Goal: Check status: Check status

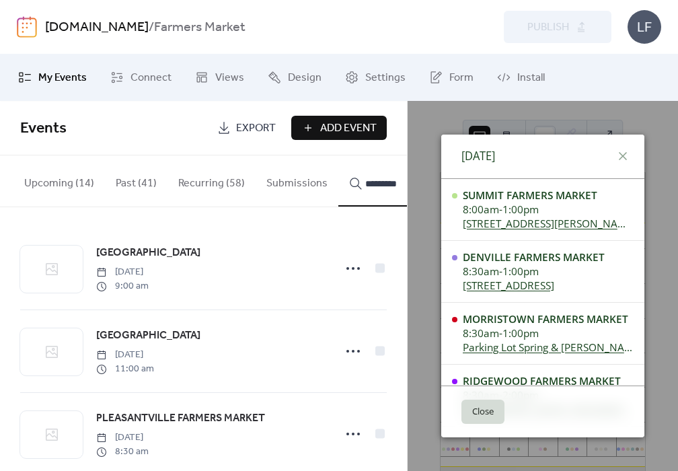
scroll to position [66, 0]
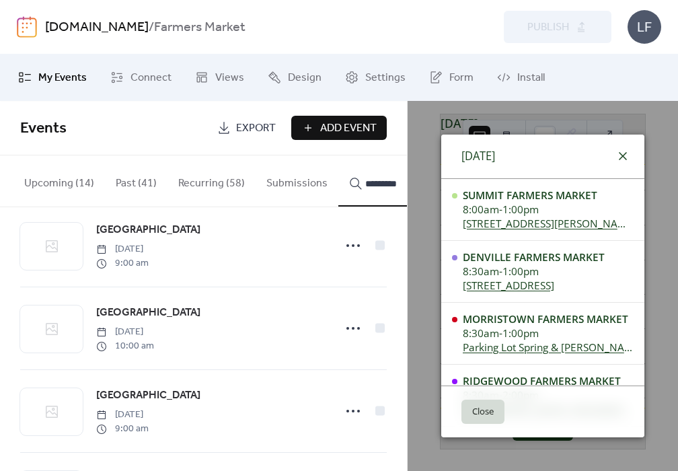
click at [624, 156] on icon at bounding box center [623, 156] width 16 height 16
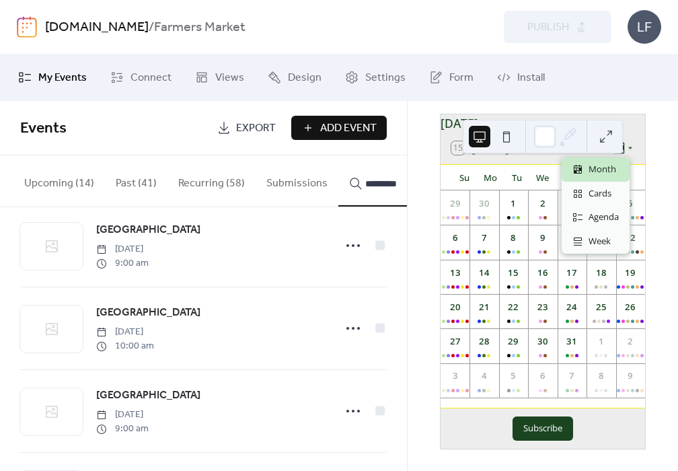
click at [628, 148] on icon at bounding box center [630, 148] width 4 height 3
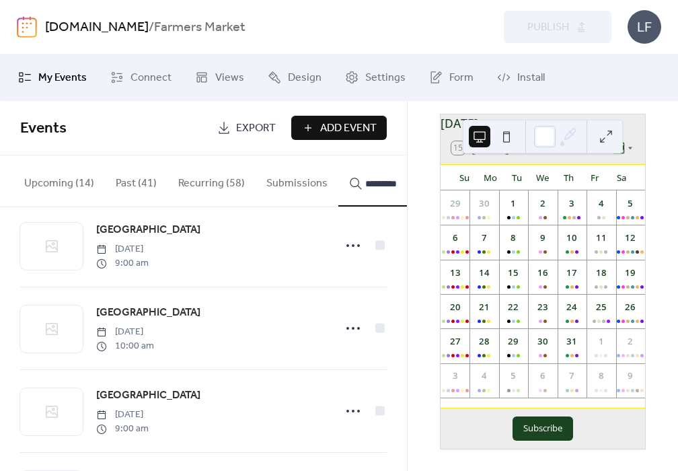
click at [628, 139] on div "15 [DATE]" at bounding box center [543, 148] width 205 height 32
click at [455, 124] on div "[DATE]" at bounding box center [543, 122] width 205 height 17
click at [487, 135] on button at bounding box center [480, 137] width 22 height 22
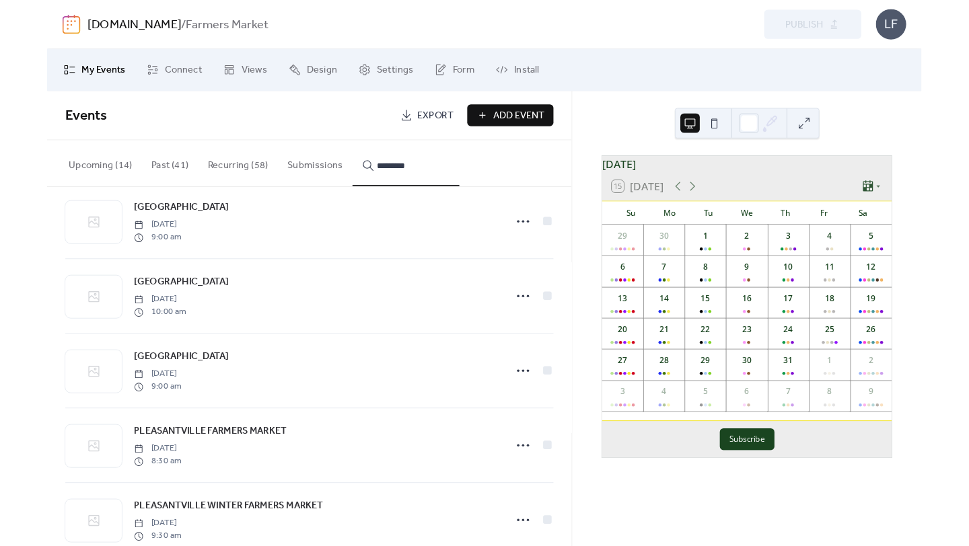
scroll to position [0, 0]
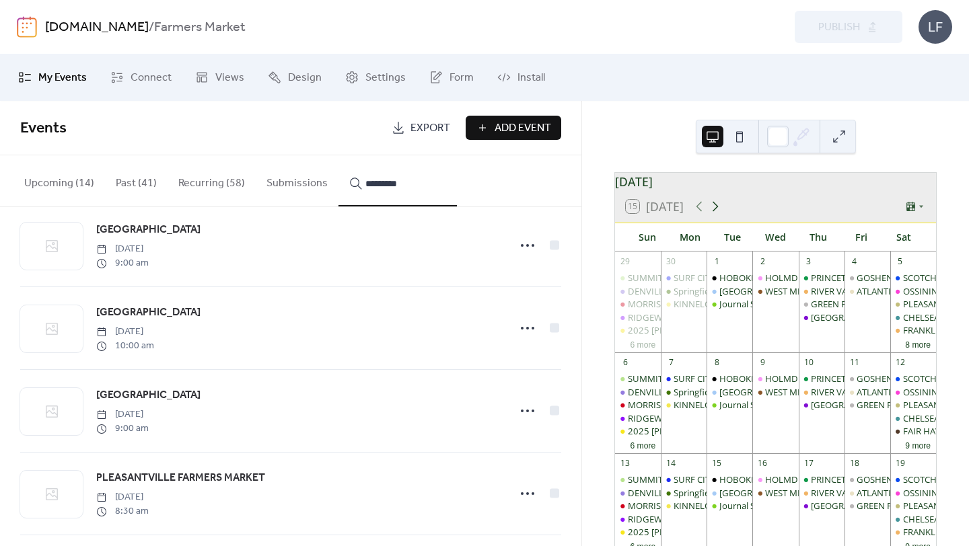
click at [678, 211] on icon at bounding box center [715, 207] width 16 height 16
click at [678, 190] on div "[DATE]" at bounding box center [775, 181] width 321 height 17
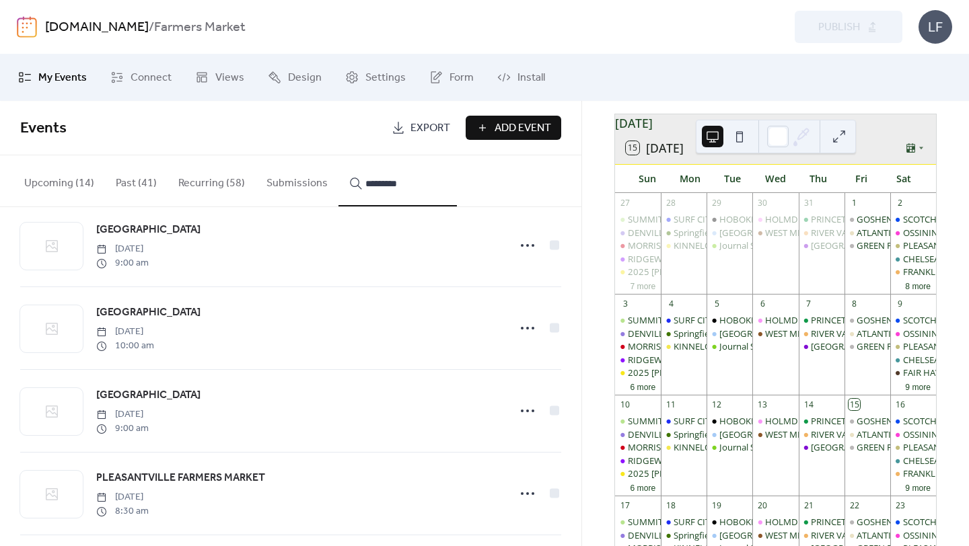
scroll to position [81, 0]
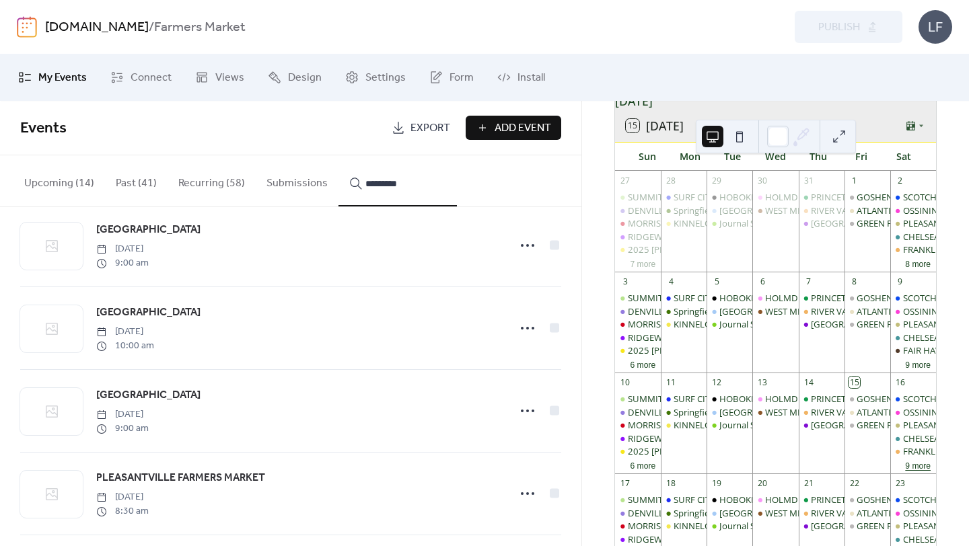
click at [678, 470] on button "9 more" at bounding box center [918, 465] width 36 height 13
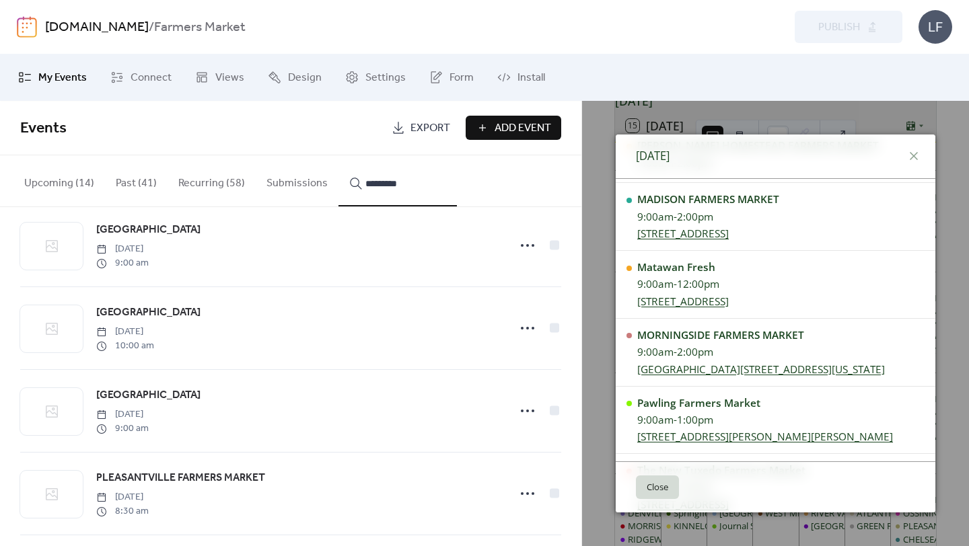
scroll to position [457, 0]
click at [678, 159] on icon at bounding box center [914, 156] width 16 height 16
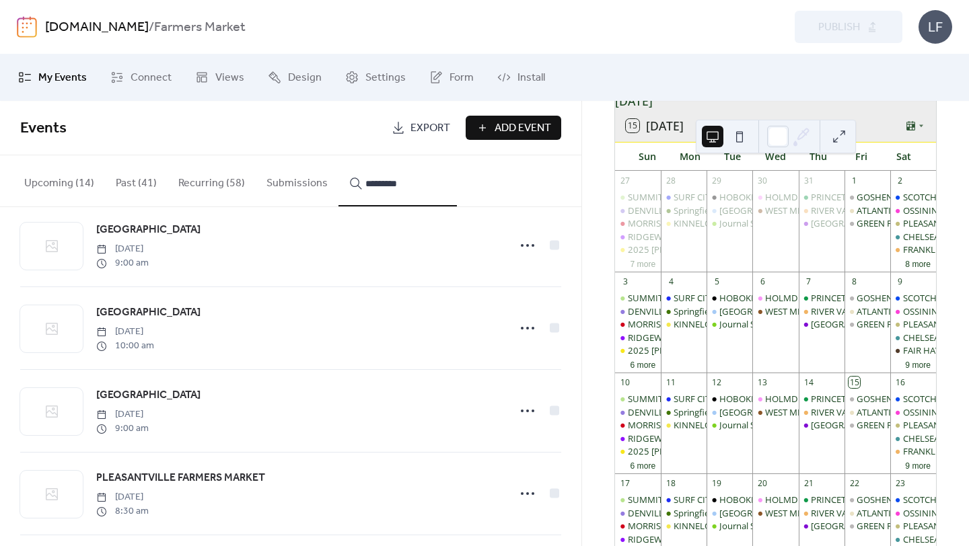
click at [595, 470] on div "[DATE] 15 [DATE] Sun Mon Tue Wed Thu Fri Sat 27 SUMMIT [GEOGRAPHIC_DATA] [GEOGR…" at bounding box center [775, 323] width 387 height 445
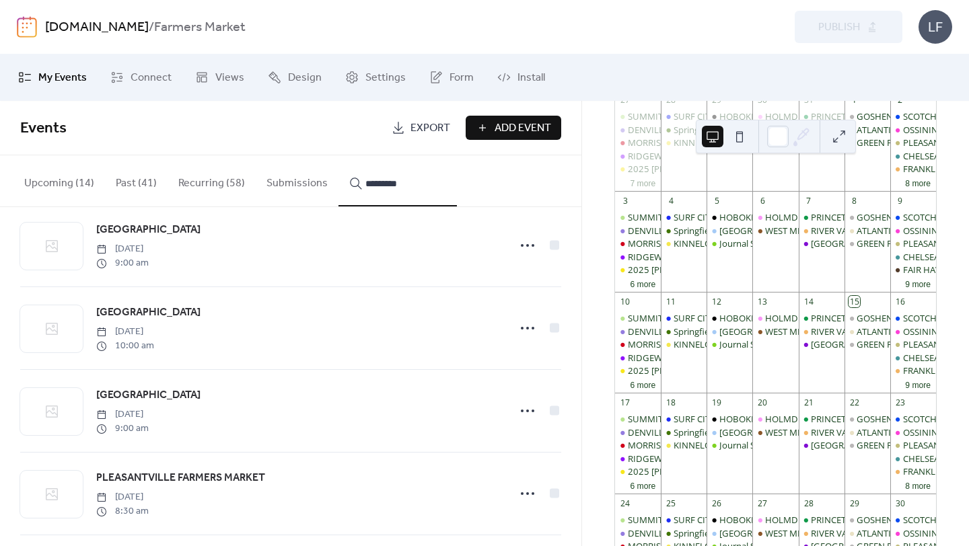
scroll to position [188, 0]
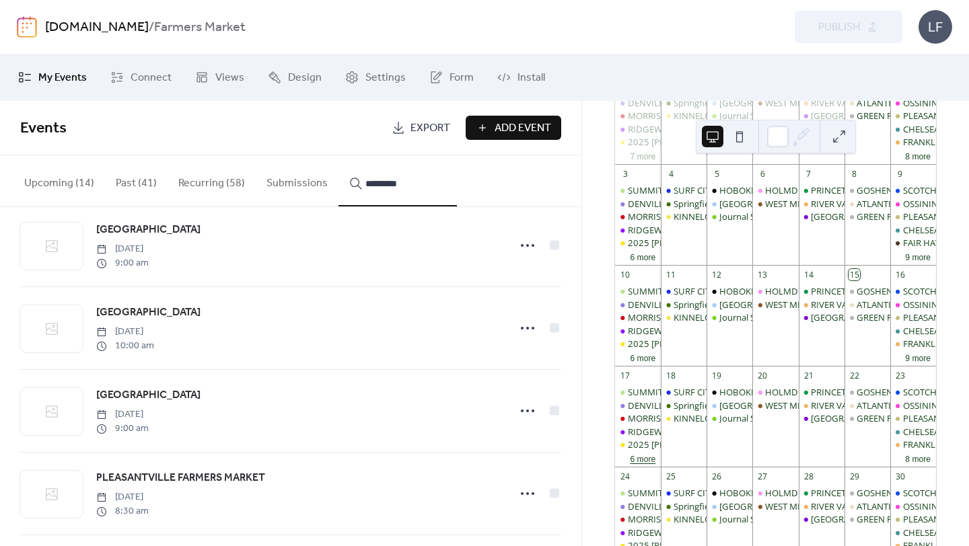
click at [651, 465] on button "6 more" at bounding box center [643, 458] width 36 height 13
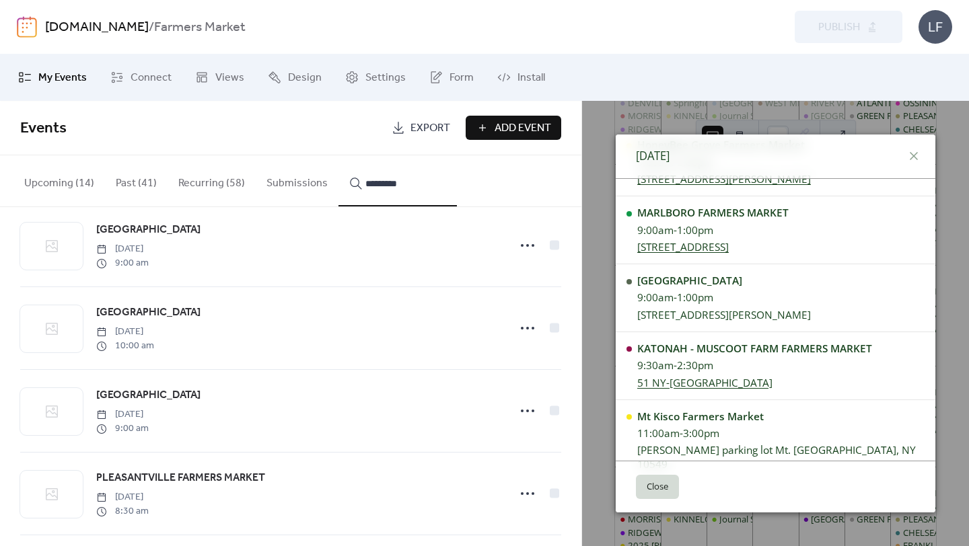
scroll to position [444, 0]
